Goal: Check status: Check status

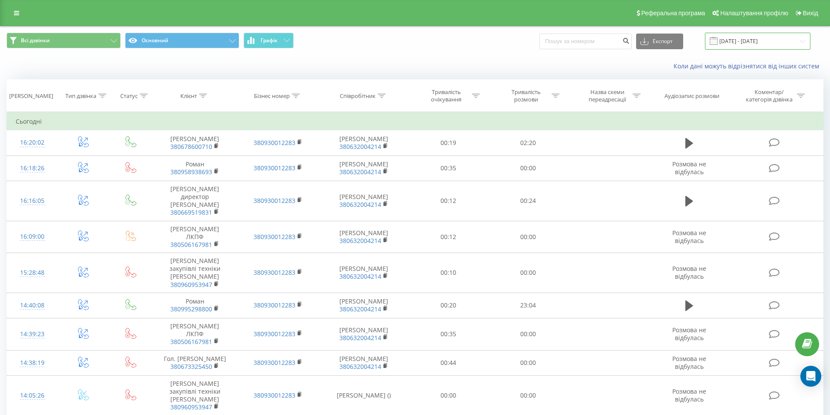
click at [761, 45] on input "[DATE] - [DATE]" at bounding box center [757, 41] width 105 height 17
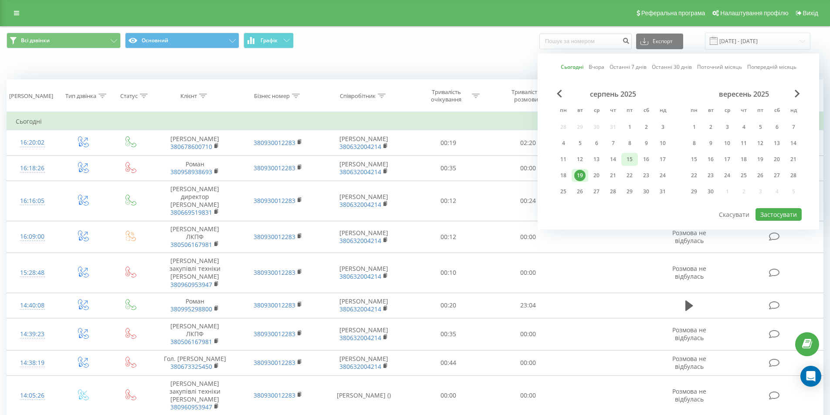
click at [631, 159] on div "15" at bounding box center [629, 159] width 11 height 11
click at [584, 174] on div "19" at bounding box center [579, 175] width 11 height 11
click at [789, 214] on button "Застосувати" at bounding box center [778, 214] width 46 height 13
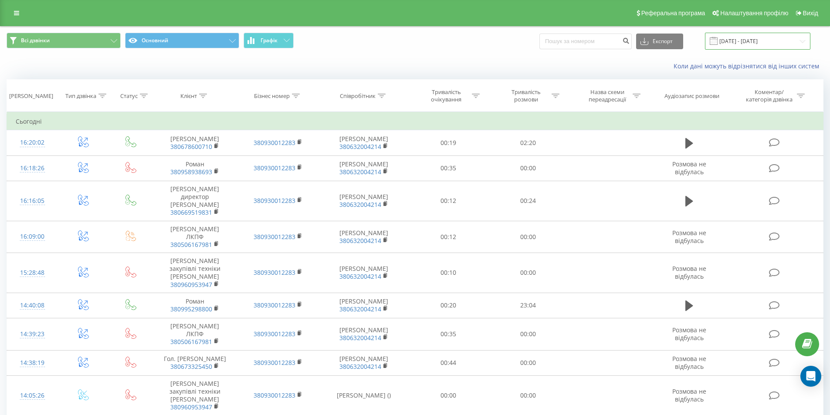
click at [745, 41] on input "15.08.2025 - 19.08.2025" at bounding box center [757, 41] width 105 height 17
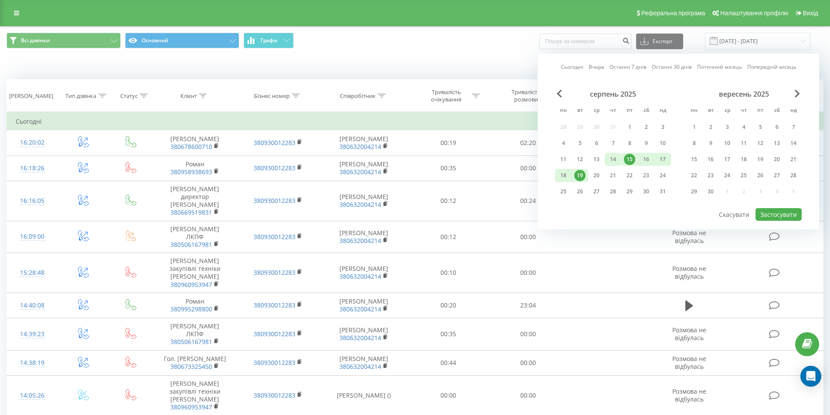
click at [614, 161] on div "14" at bounding box center [612, 159] width 11 height 11
click at [565, 160] on div "11" at bounding box center [563, 159] width 11 height 11
click at [793, 213] on button "Застосувати" at bounding box center [778, 214] width 46 height 13
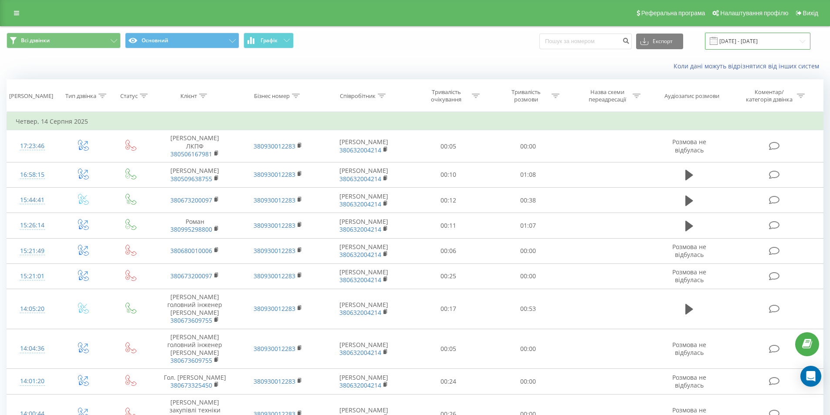
click at [762, 42] on input "11.08.2025 - 14.08.2025" at bounding box center [757, 41] width 105 height 17
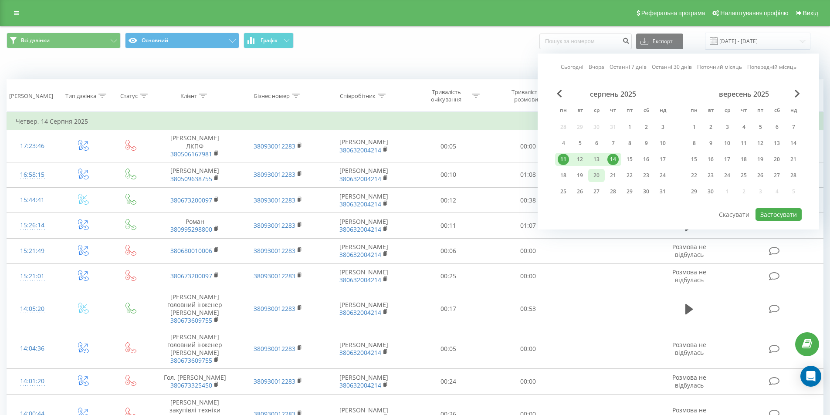
click at [596, 176] on div "20" at bounding box center [596, 175] width 11 height 11
click at [764, 213] on button "Застосувати" at bounding box center [778, 214] width 46 height 13
type input "20.08.2025 - 20.08.2025"
